Goal: Task Accomplishment & Management: Manage account settings

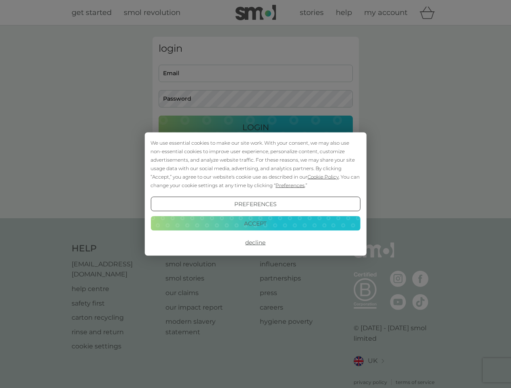
click at [323, 177] on span "Cookie Policy" at bounding box center [322, 177] width 31 height 6
click at [289, 185] on div "login Email Password Login ● ● ● ● ● ● ● ● ● ● ● ● ● ● ● ● ● ● ● ● ● ● ● ● ● ● …" at bounding box center [255, 122] width 206 height 170
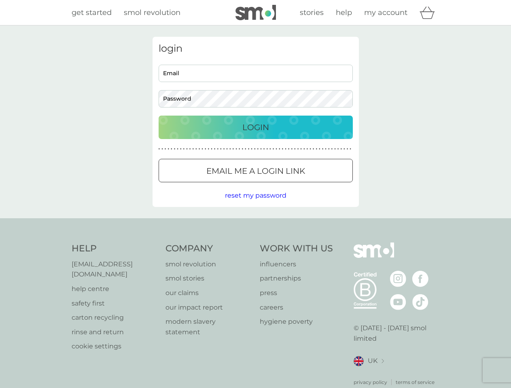
click at [255, 204] on div "login Email Password Login ● ● ● ● ● ● ● ● ● ● ● ● ● ● ● ● ● ● ● ● ● ● ● ● ● ● …" at bounding box center [255, 122] width 206 height 170
click at [255, 243] on div "Help [EMAIL_ADDRESS][DOMAIN_NAME] help centre safety first carton recycling rin…" at bounding box center [256, 315] width 368 height 144
click at [255, 223] on div "Help [EMAIL_ADDRESS][DOMAIN_NAME] help centre safety first carton recycling rin…" at bounding box center [255, 314] width 511 height 192
